Goal: Information Seeking & Learning: Learn about a topic

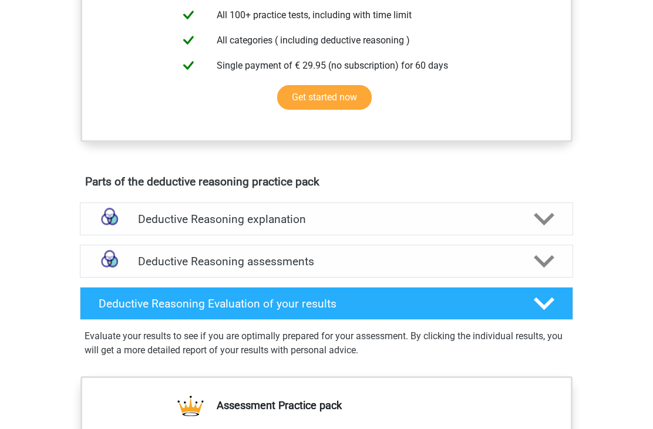
scroll to position [576, 0]
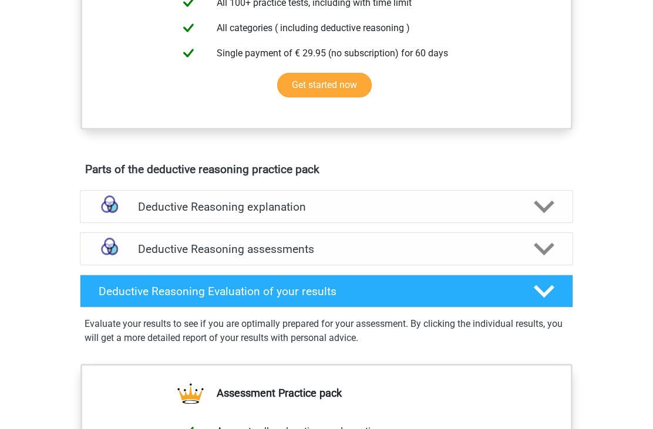
click at [550, 214] on polygon at bounding box center [544, 208] width 21 height 13
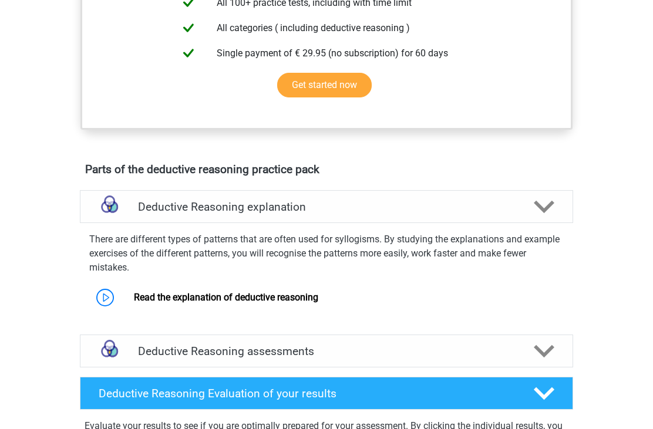
scroll to position [577, 0]
click at [546, 217] on icon at bounding box center [544, 207] width 21 height 21
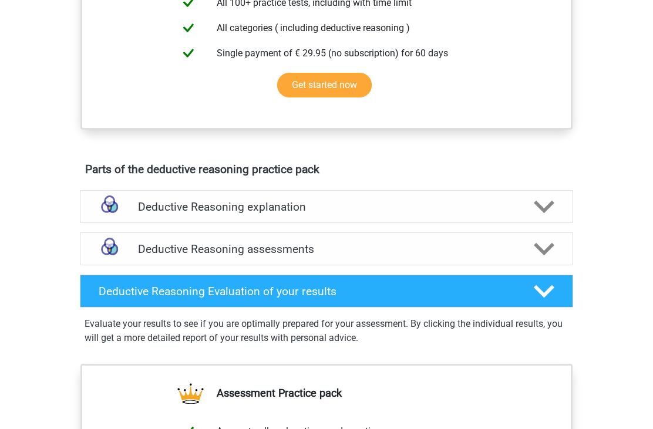
click at [545, 259] on icon at bounding box center [544, 249] width 21 height 21
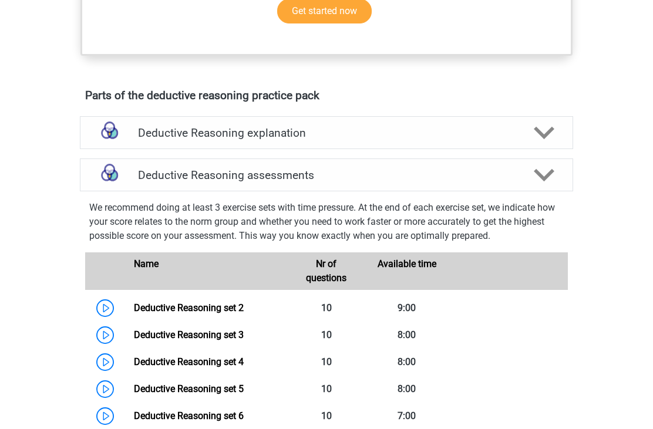
scroll to position [650, 0]
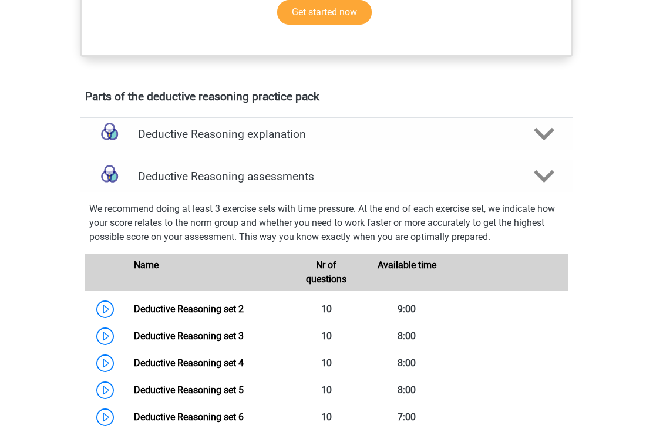
click at [553, 187] on icon at bounding box center [544, 176] width 21 height 21
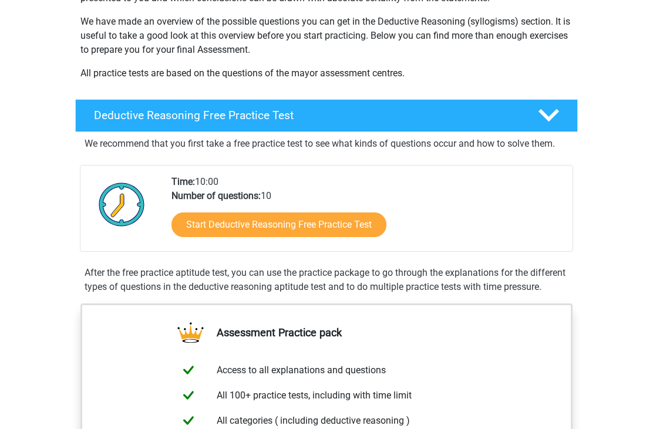
scroll to position [172, 0]
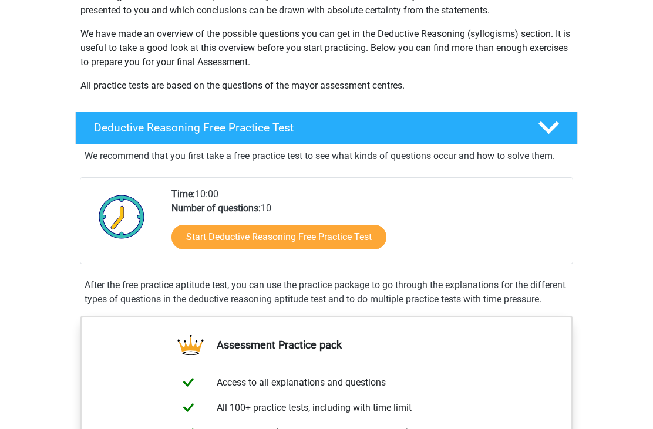
click at [302, 239] on link "Start Deductive Reasoning Free Practice Test" at bounding box center [279, 237] width 215 height 25
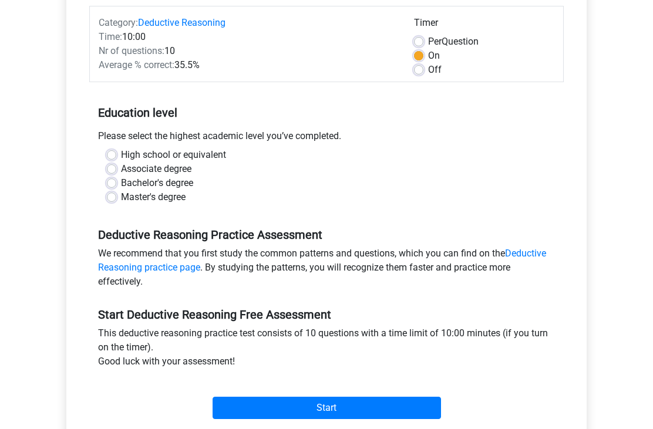
scroll to position [147, 0]
click at [121, 184] on label "Bachelor's degree" at bounding box center [157, 183] width 72 height 14
click at [115, 184] on input "Bachelor's degree" at bounding box center [111, 182] width 9 height 12
radio input "true"
click at [121, 200] on label "Master's degree" at bounding box center [153, 197] width 65 height 14
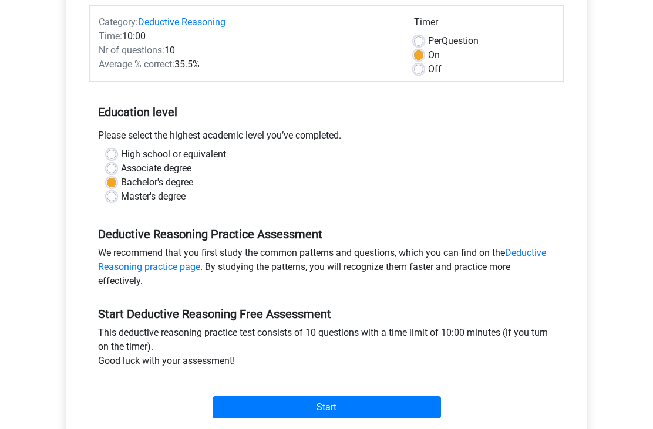
click at [108, 200] on input "Master's degree" at bounding box center [111, 196] width 9 height 12
radio input "true"
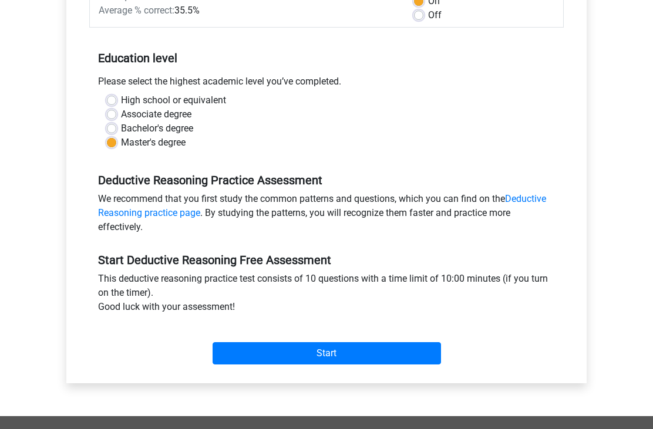
scroll to position [199, 0]
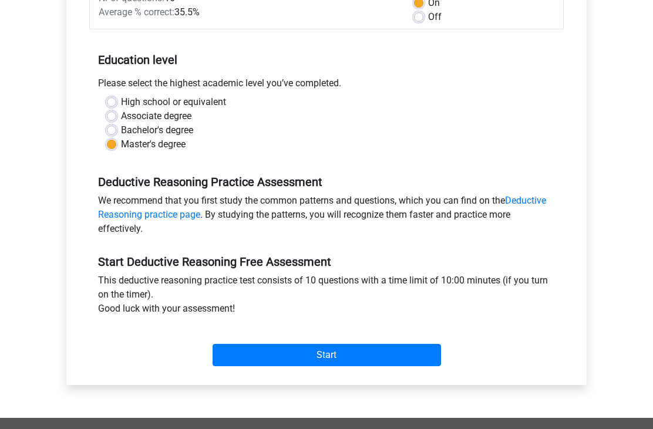
click at [328, 361] on input "Start" at bounding box center [327, 356] width 229 height 22
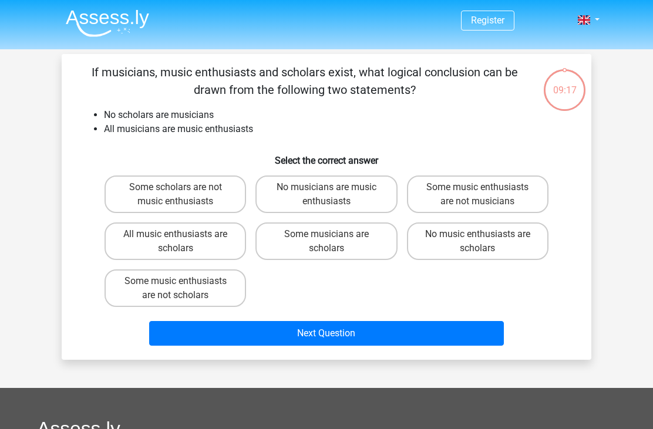
click at [491, 247] on label "No music enthusiasts are scholars" at bounding box center [478, 242] width 142 height 38
click at [485, 242] on input "No music enthusiasts are scholars" at bounding box center [482, 238] width 8 height 8
radio input "true"
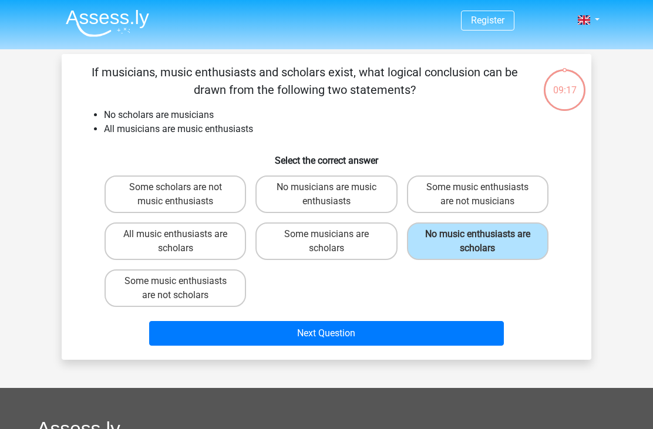
click at [342, 334] on button "Next Question" at bounding box center [326, 333] width 355 height 25
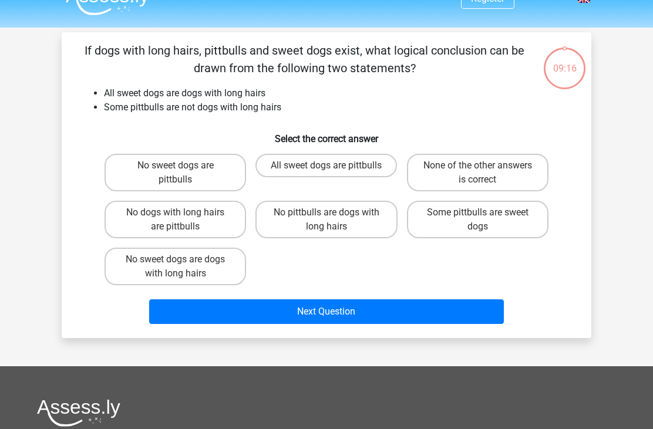
scroll to position [54, 0]
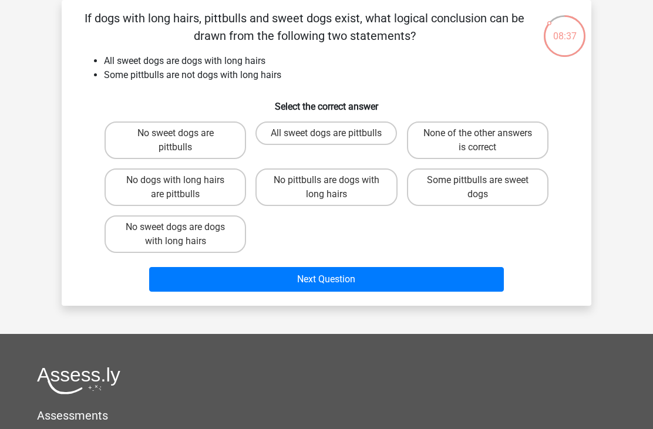
click at [187, 138] on label "No sweet dogs are pittbulls" at bounding box center [176, 141] width 142 height 38
click at [183, 138] on input "No sweet dogs are pittbulls" at bounding box center [180, 137] width 8 height 8
radio input "true"
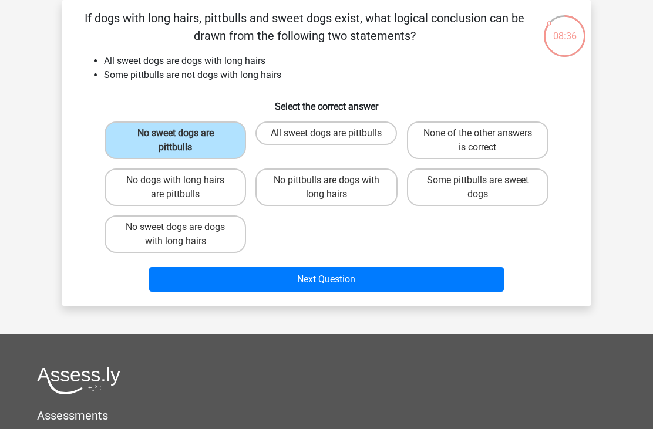
click at [338, 287] on button "Next Question" at bounding box center [326, 279] width 355 height 25
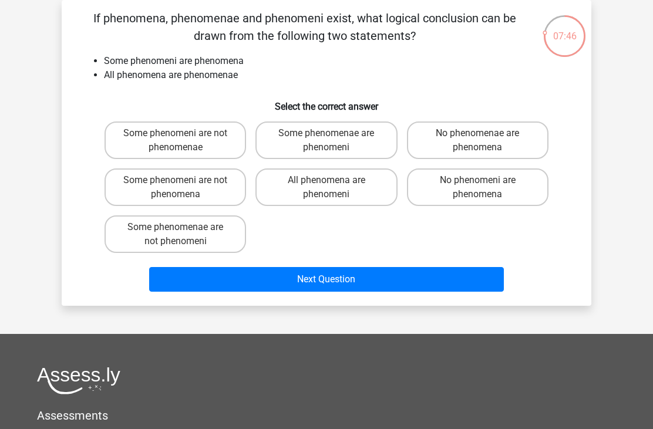
click at [206, 147] on label "Some phenomeni are not phenomenae" at bounding box center [176, 141] width 142 height 38
click at [183, 141] on input "Some phenomeni are not phenomenae" at bounding box center [180, 137] width 8 height 8
radio input "true"
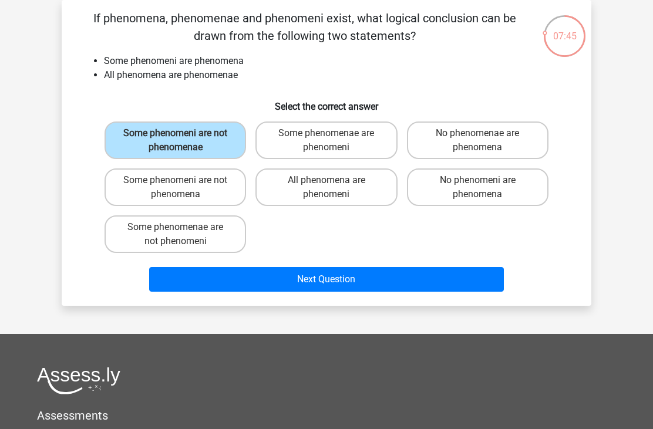
click at [333, 274] on button "Next Question" at bounding box center [326, 279] width 355 height 25
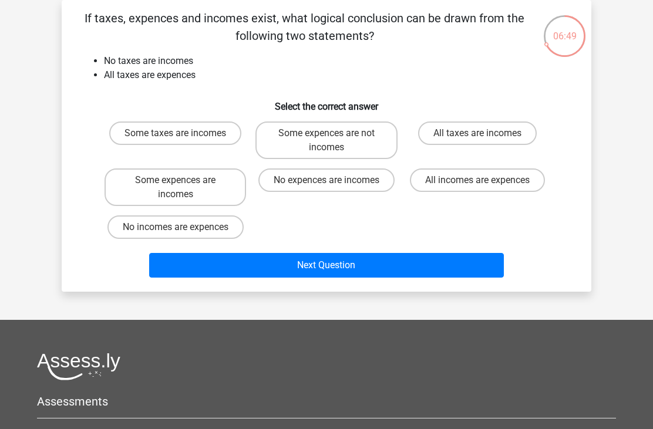
click at [357, 180] on label "No expences are incomes" at bounding box center [327, 181] width 136 height 24
click at [334, 180] on input "No expences are incomes" at bounding box center [331, 184] width 8 height 8
radio input "true"
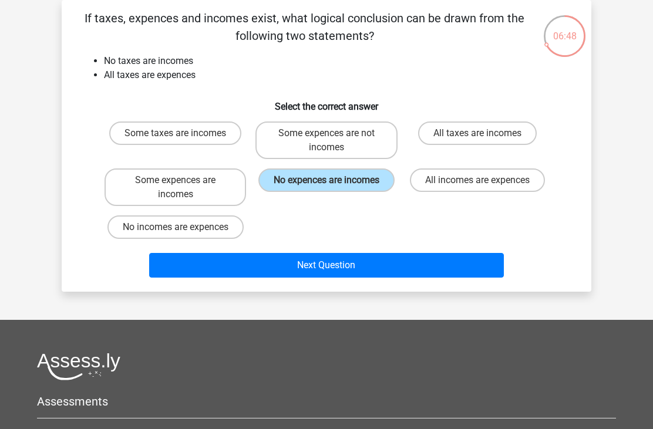
click at [341, 269] on button "Next Question" at bounding box center [326, 265] width 355 height 25
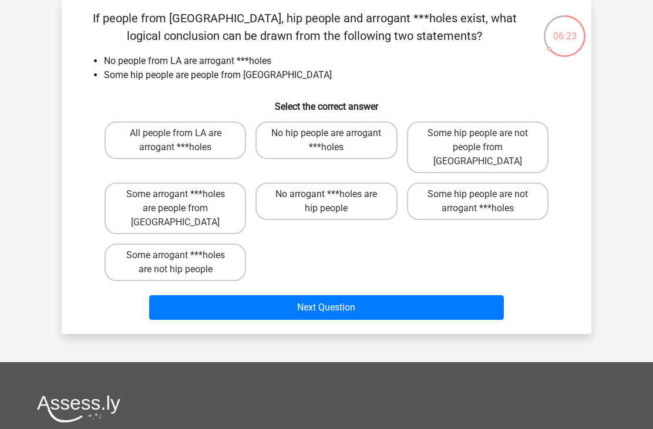
click at [504, 190] on label "Some hip people are not arrogant ***holes" at bounding box center [478, 202] width 142 height 38
click at [485, 194] on input "Some hip people are not arrogant ***holes" at bounding box center [482, 198] width 8 height 8
radio input "true"
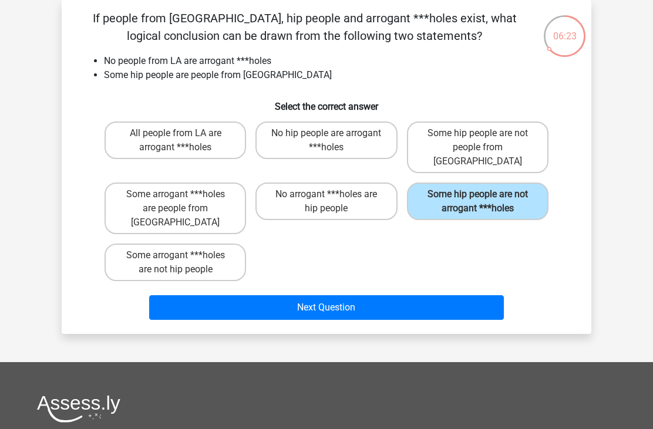
click at [371, 296] on button "Next Question" at bounding box center [326, 308] width 355 height 25
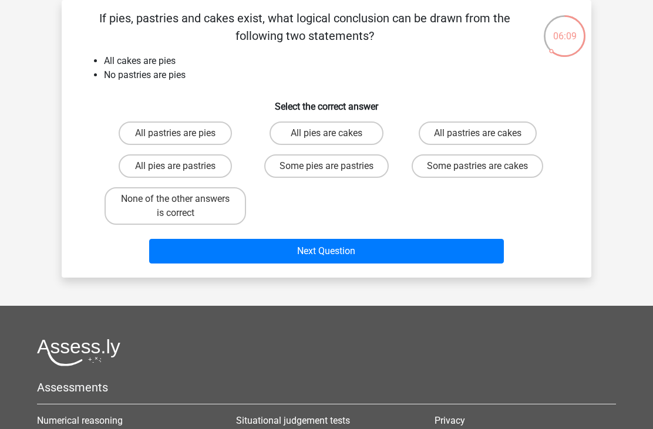
click at [203, 220] on label "None of the other answers is correct" at bounding box center [176, 206] width 142 height 38
click at [183, 207] on input "None of the other answers is correct" at bounding box center [180, 203] width 8 height 8
radio input "true"
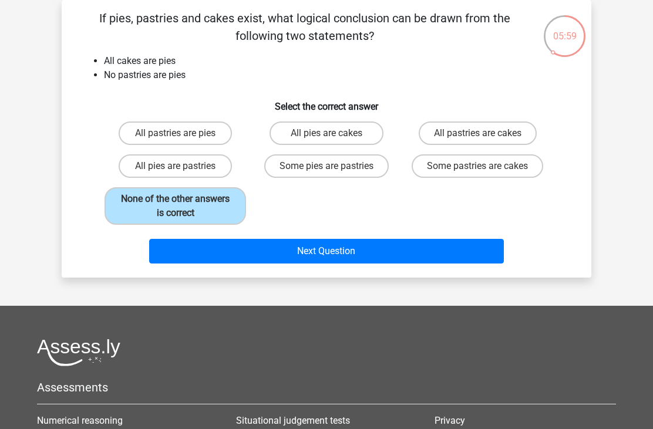
click at [348, 254] on button "Next Question" at bounding box center [326, 251] width 355 height 25
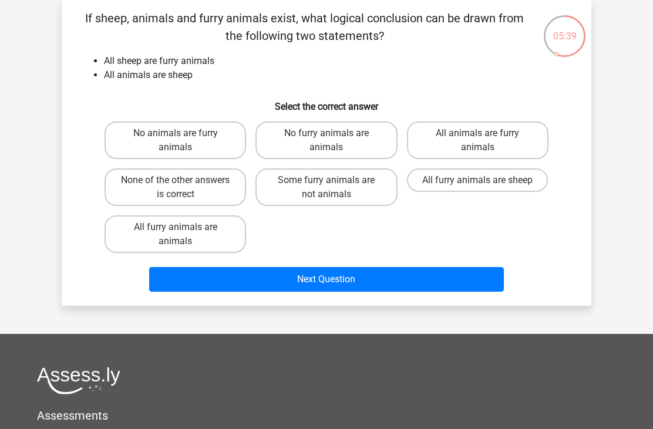
click at [498, 142] on label "All animals are furry animals" at bounding box center [478, 141] width 142 height 38
click at [485, 141] on input "All animals are furry animals" at bounding box center [482, 137] width 8 height 8
radio input "true"
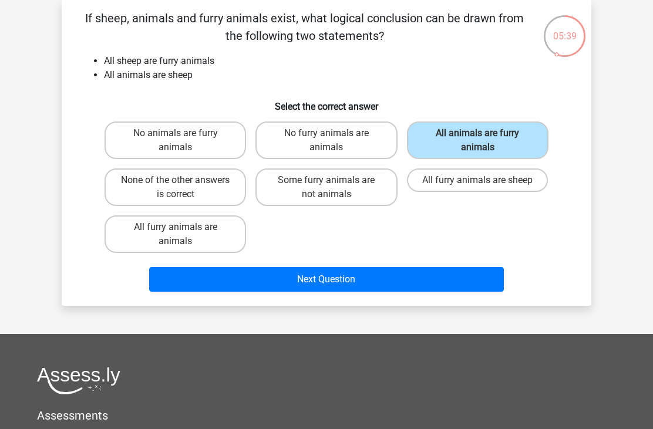
click at [360, 284] on button "Next Question" at bounding box center [326, 279] width 355 height 25
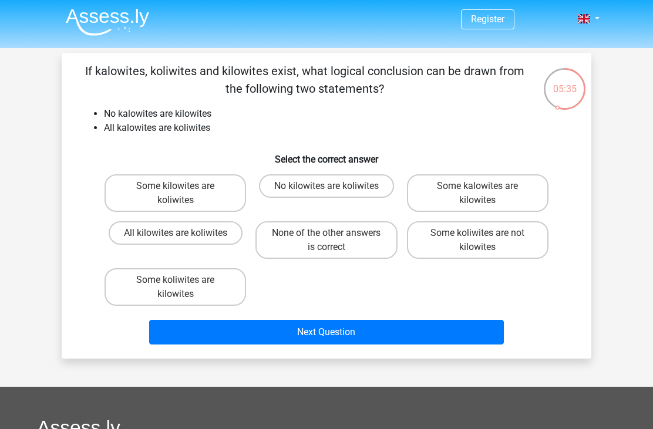
scroll to position [0, 0]
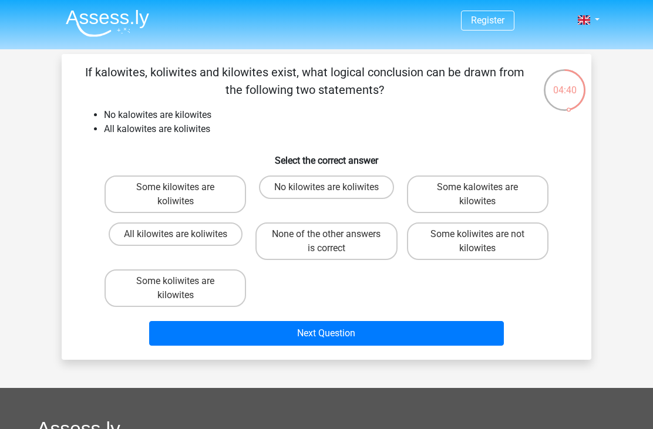
click at [336, 185] on label "No kilowites are koliwites" at bounding box center [326, 188] width 135 height 24
click at [334, 187] on input "No kilowites are koliwites" at bounding box center [331, 191] width 8 height 8
radio input "true"
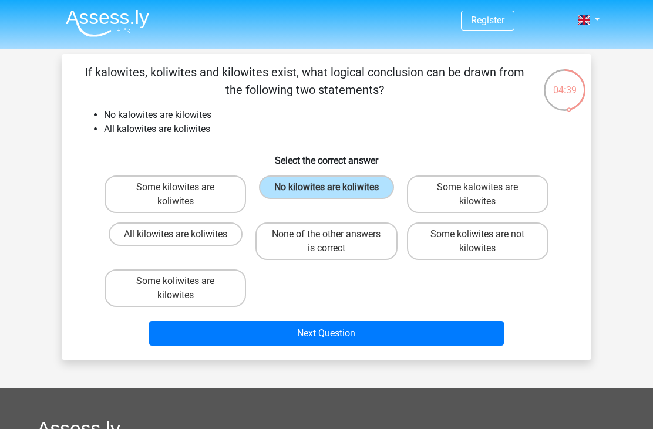
click at [301, 345] on button "Next Question" at bounding box center [326, 333] width 355 height 25
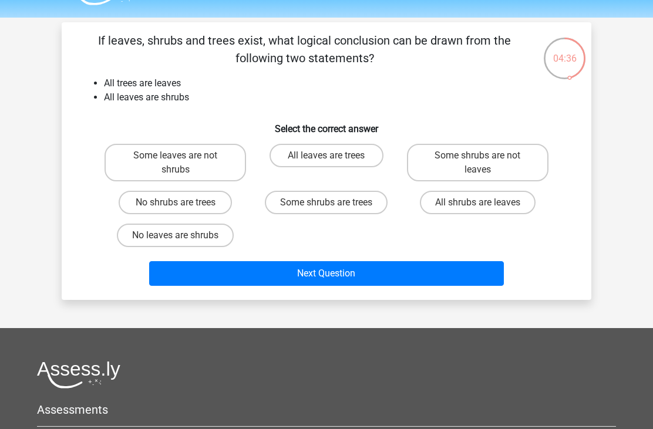
scroll to position [32, 0]
click at [471, 203] on label "All shrubs are leaves" at bounding box center [478, 203] width 116 height 24
click at [478, 203] on input "All shrubs are leaves" at bounding box center [482, 207] width 8 height 8
radio input "true"
click at [401, 276] on button "Next Question" at bounding box center [326, 273] width 355 height 25
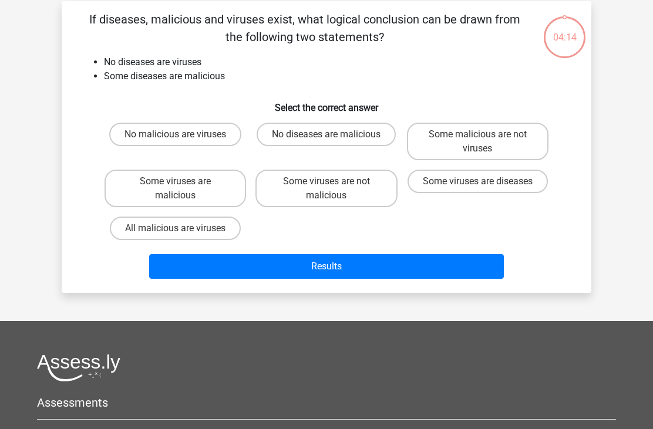
scroll to position [54, 0]
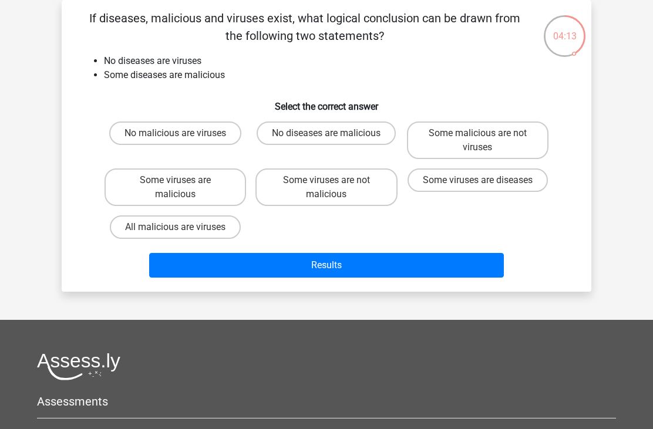
click at [490, 184] on label "Some viruses are diseases" at bounding box center [478, 181] width 140 height 24
click at [485, 184] on input "Some viruses are diseases" at bounding box center [482, 184] width 8 height 8
radio input "true"
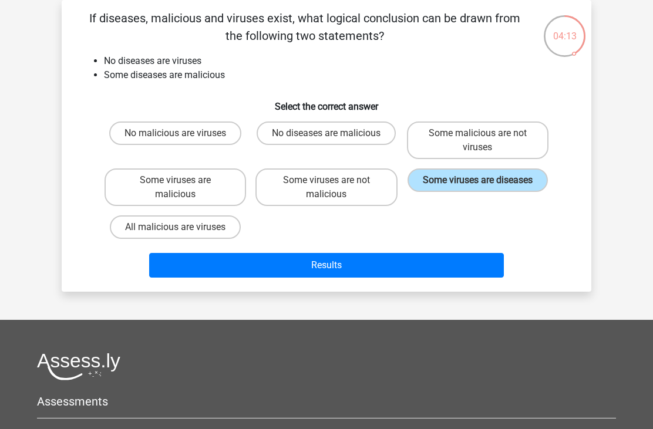
click at [382, 266] on button "Results" at bounding box center [326, 265] width 355 height 25
